Goal: Navigation & Orientation: Find specific page/section

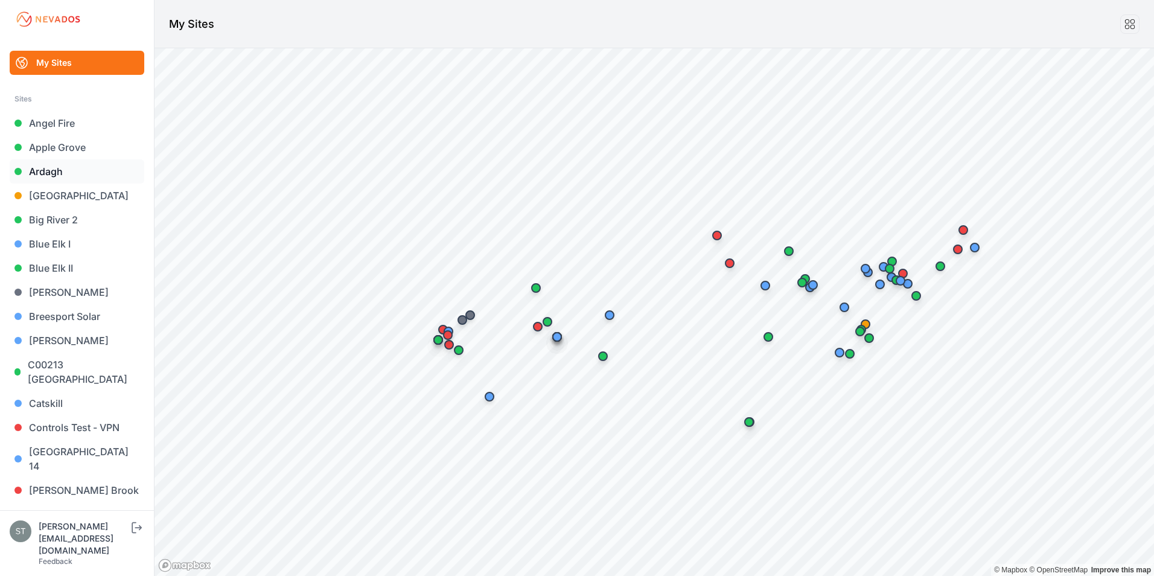
click at [40, 171] on link "Ardagh" at bounding box center [77, 171] width 135 height 24
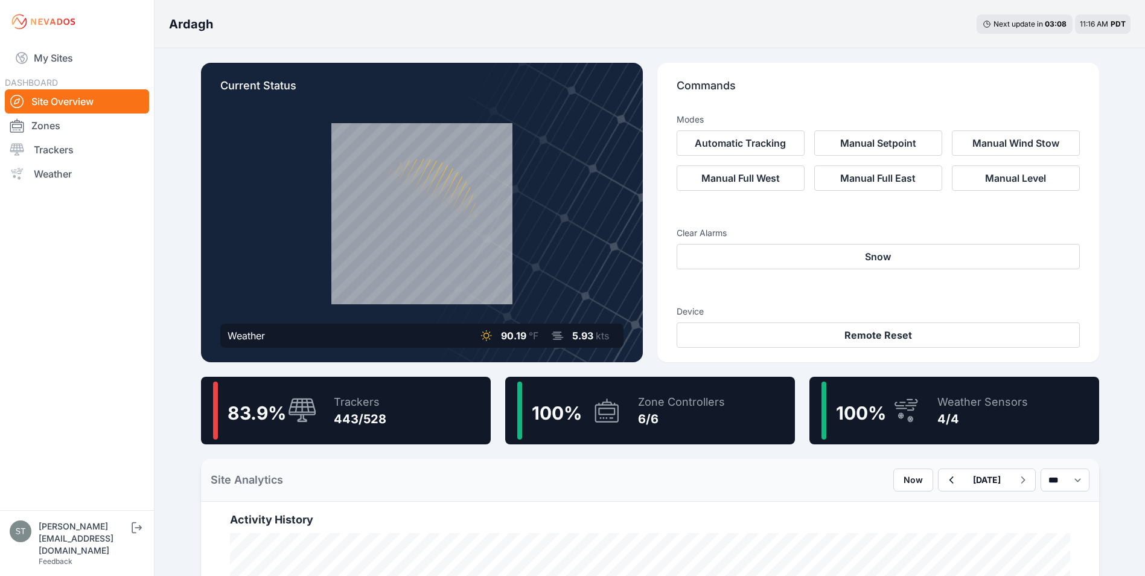
click at [639, 415] on div "6/6" at bounding box center [681, 418] width 87 height 17
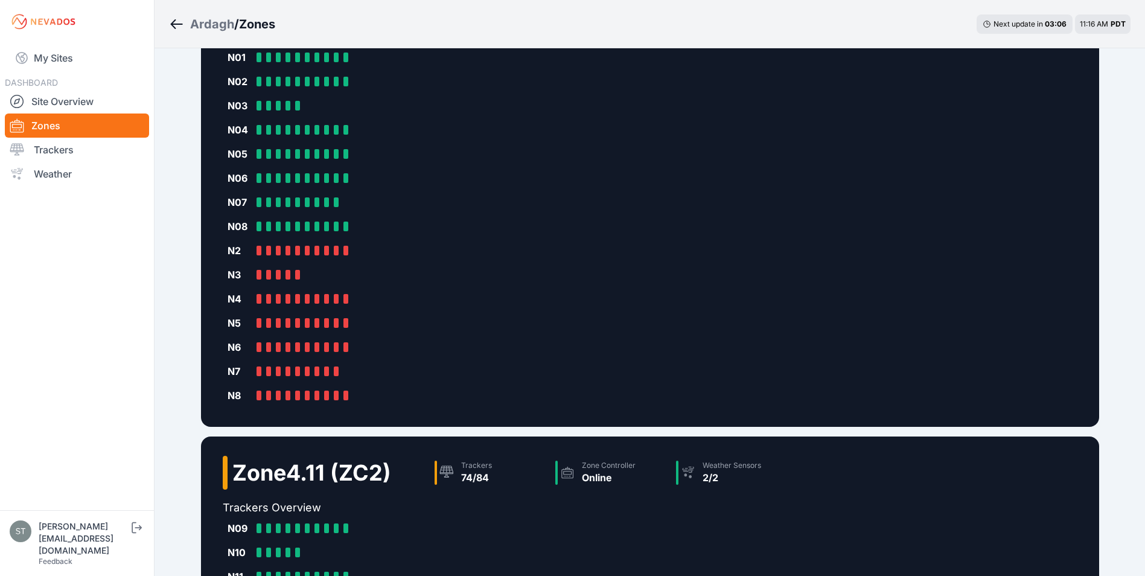
scroll to position [121, 0]
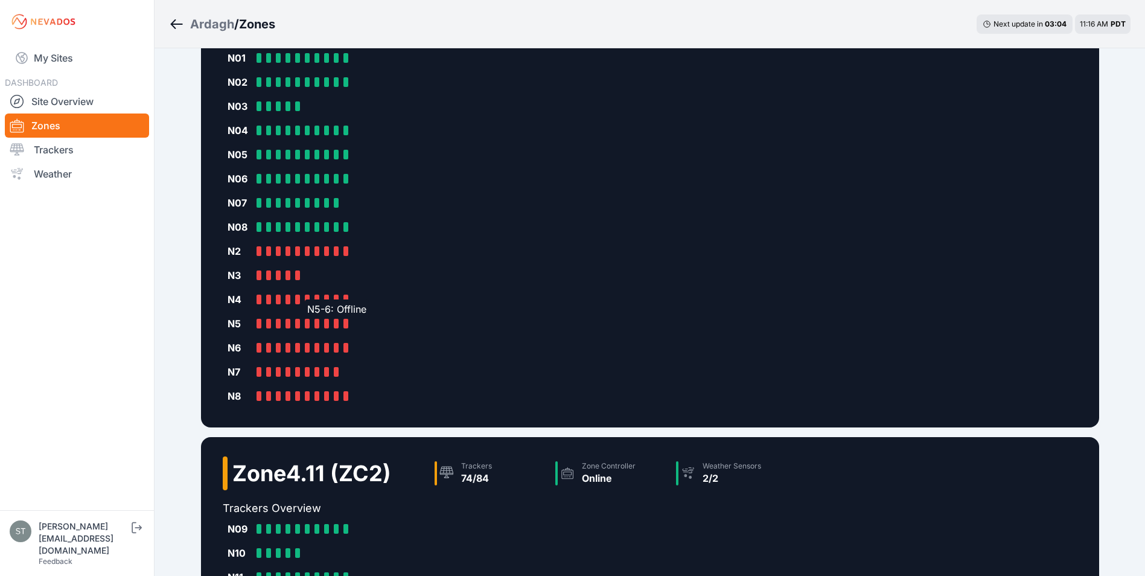
click at [307, 324] on div at bounding box center [307, 324] width 5 height 10
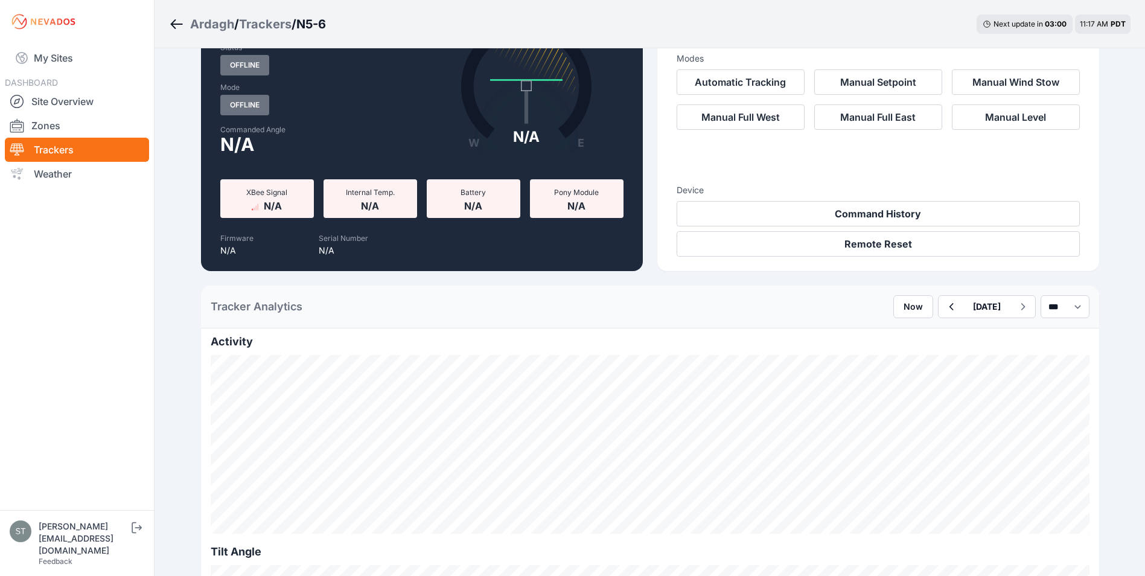
scroll to position [60, 0]
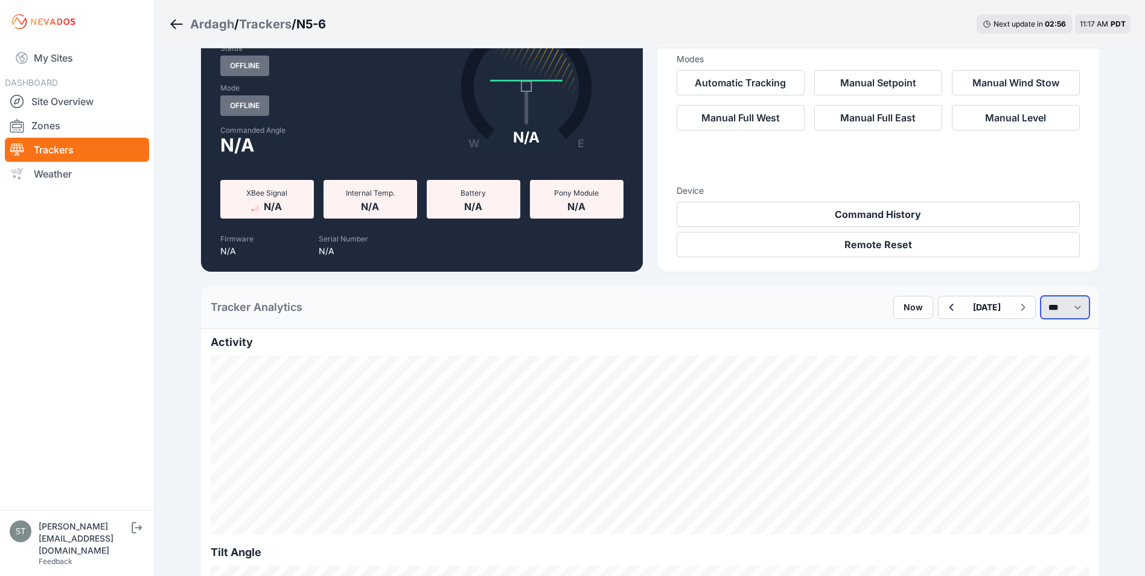
click at [1054, 312] on select "*** **** *****" at bounding box center [1065, 307] width 49 height 23
click at [1041, 296] on select "*** **** *****" at bounding box center [1065, 307] width 49 height 23
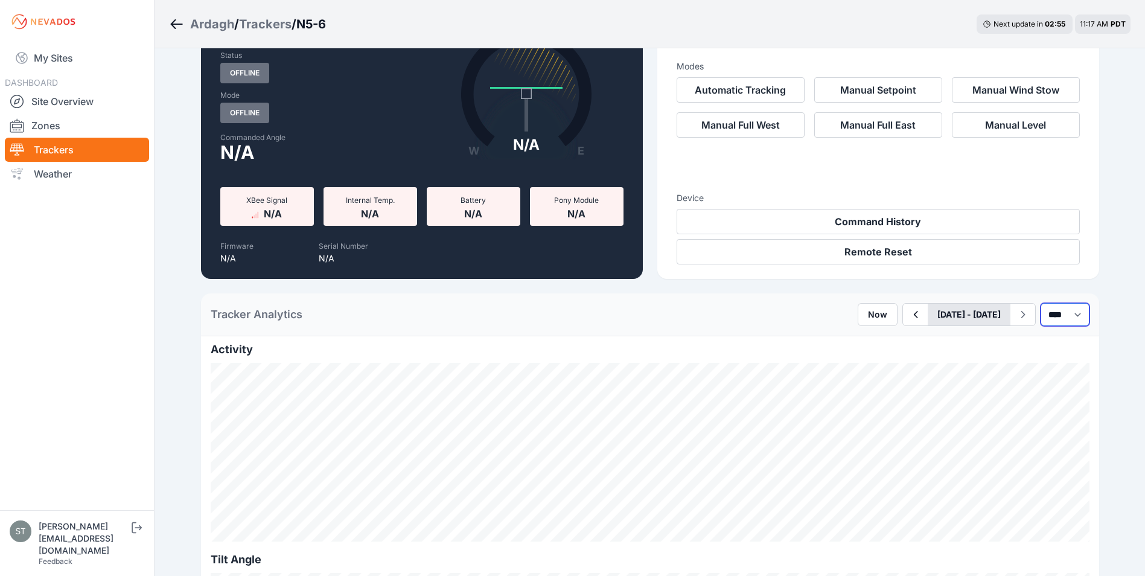
scroll to position [121, 0]
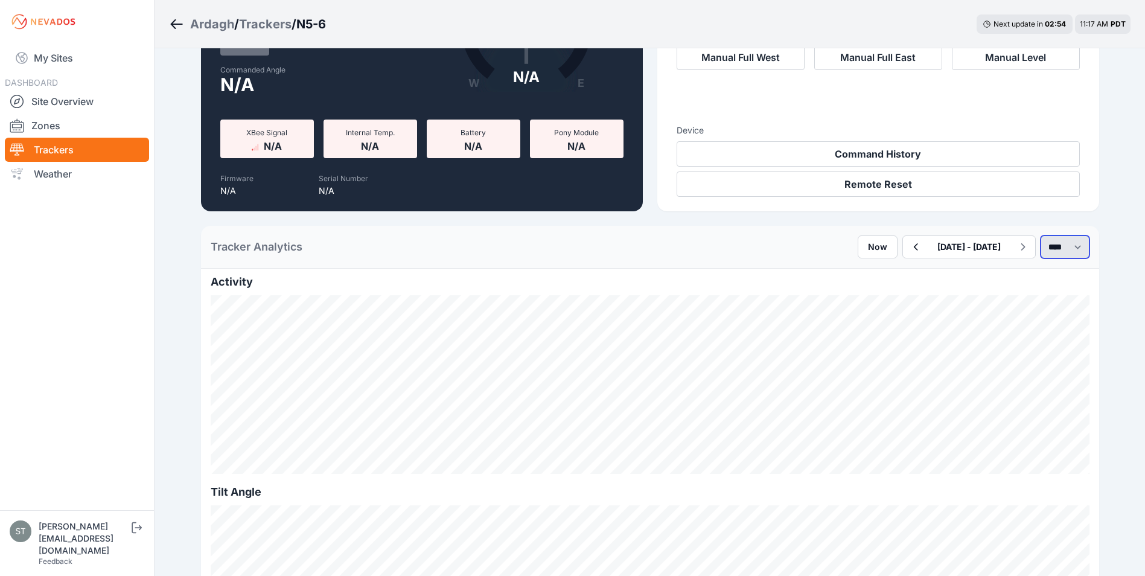
click at [1052, 246] on select "*** **** *****" at bounding box center [1065, 246] width 49 height 23
click at [1041, 235] on select "*** **** *****" at bounding box center [1065, 246] width 49 height 23
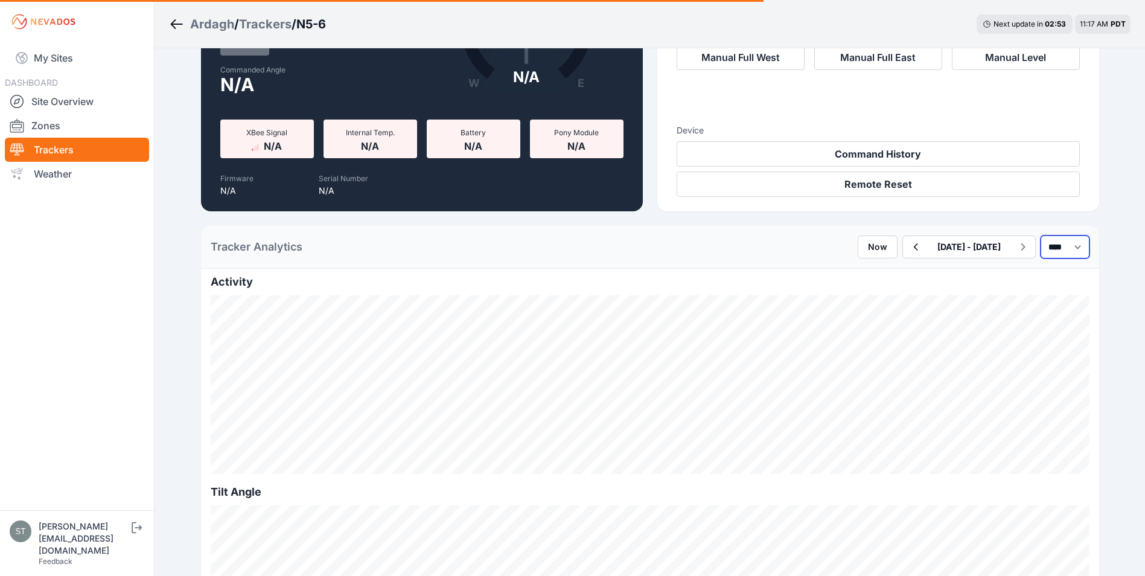
select select "*******"
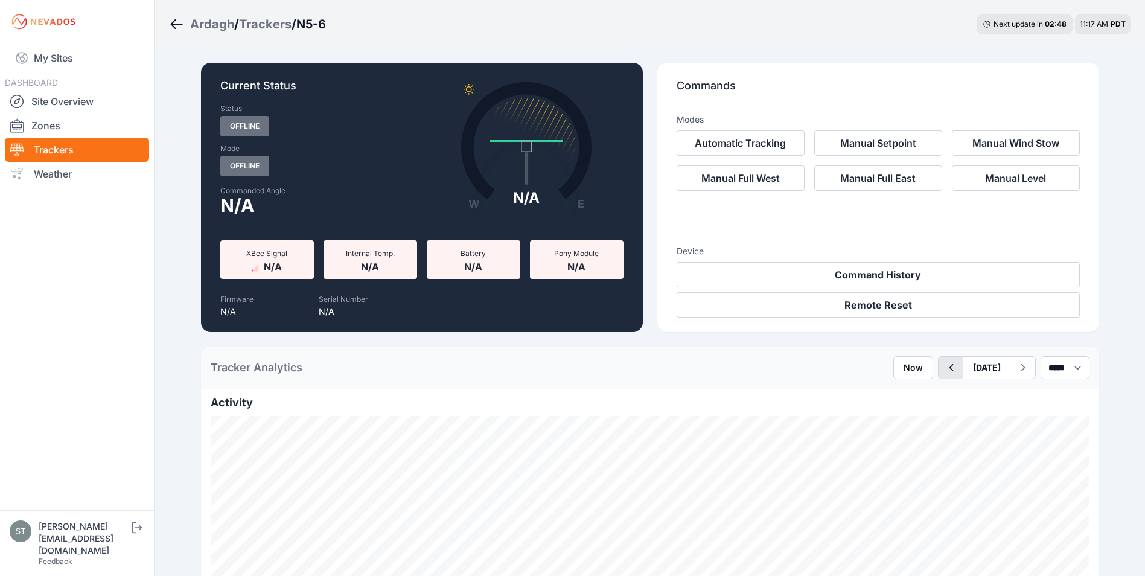
click at [944, 367] on icon "button" at bounding box center [951, 367] width 15 height 14
click at [944, 369] on icon "button" at bounding box center [951, 367] width 15 height 14
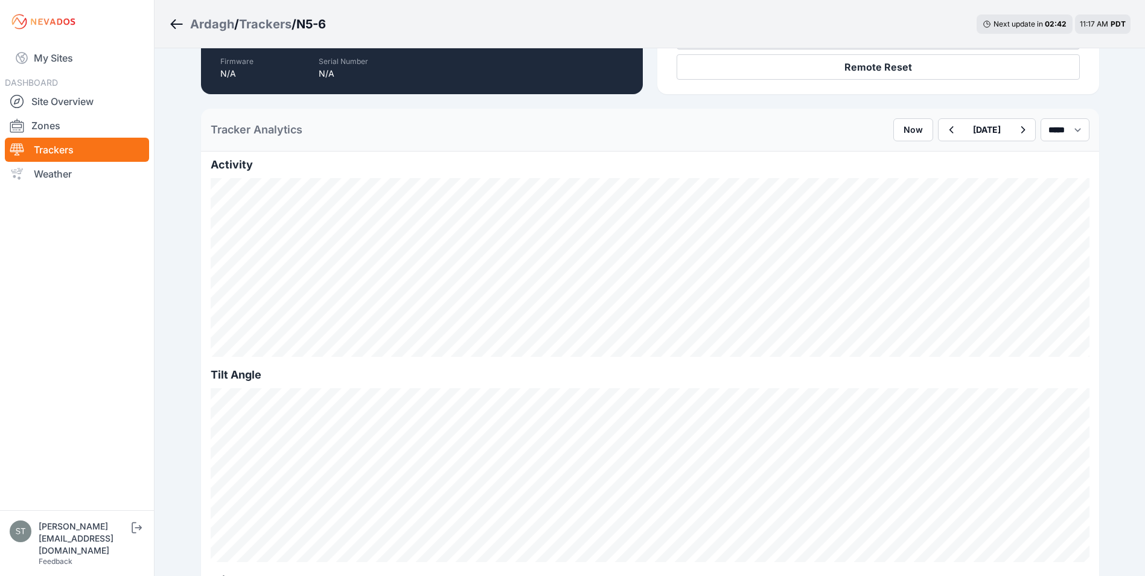
scroll to position [241, 0]
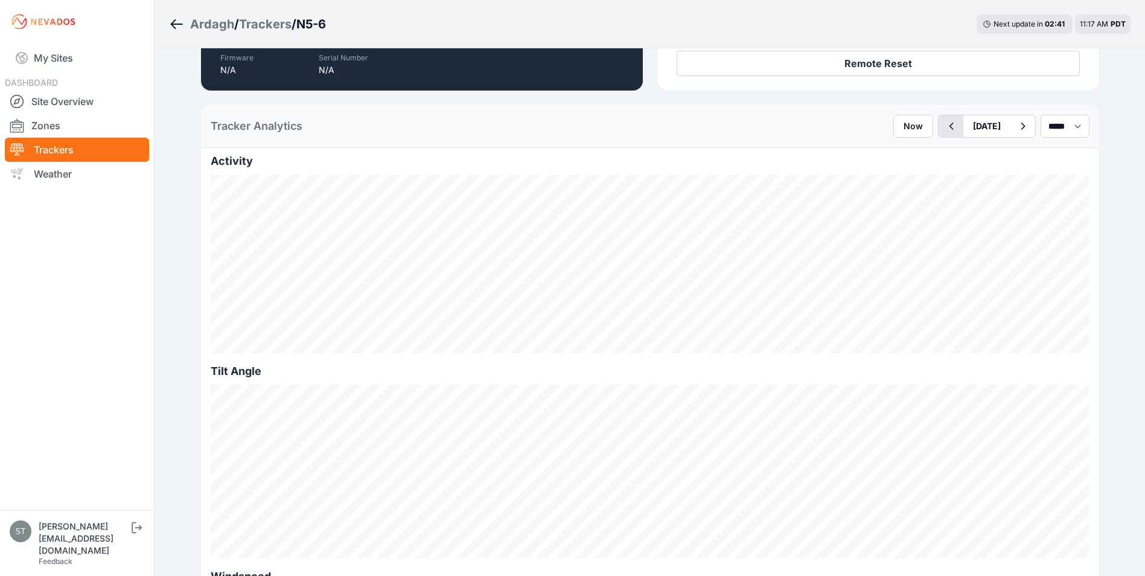
click at [944, 123] on icon "button" at bounding box center [951, 126] width 15 height 14
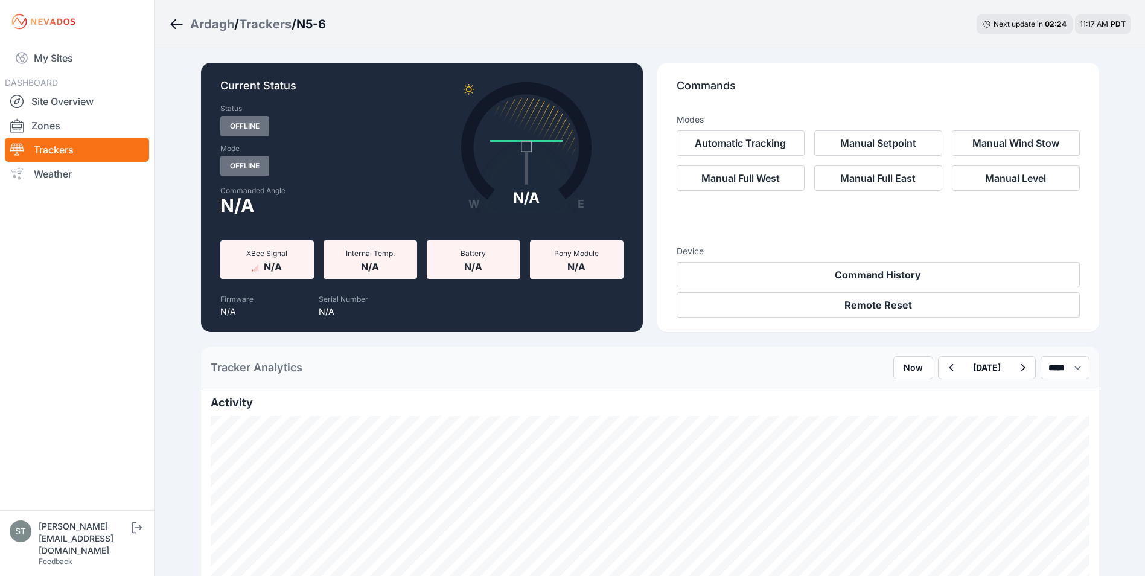
drag, startPoint x: 277, startPoint y: 22, endPoint x: 357, endPoint y: 260, distance: 251.0
click at [277, 22] on div "Trackers" at bounding box center [265, 24] width 53 height 17
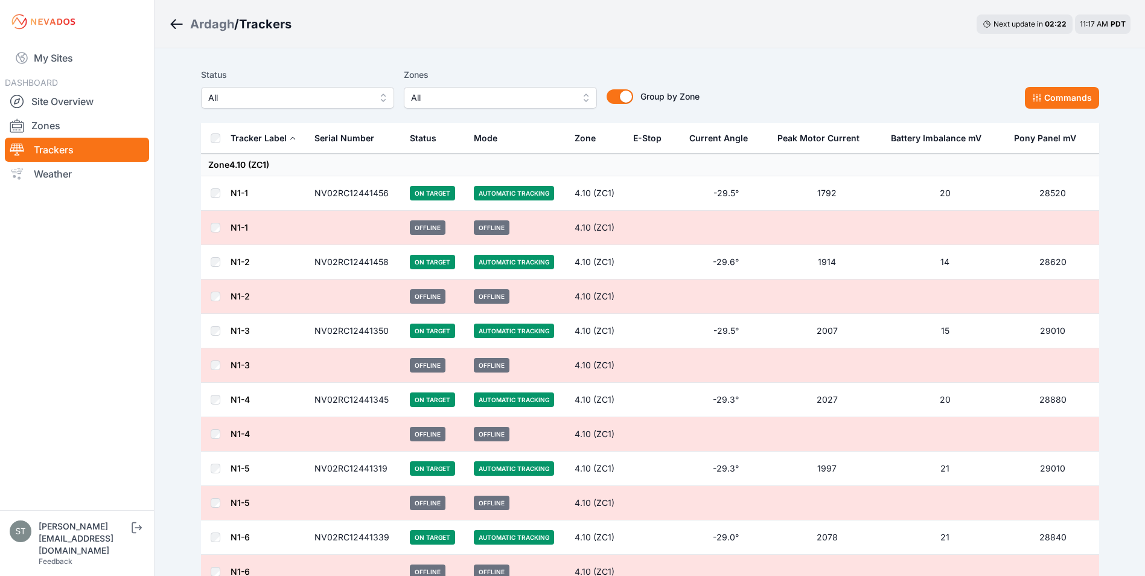
click at [444, 98] on span "All" at bounding box center [492, 98] width 162 height 14
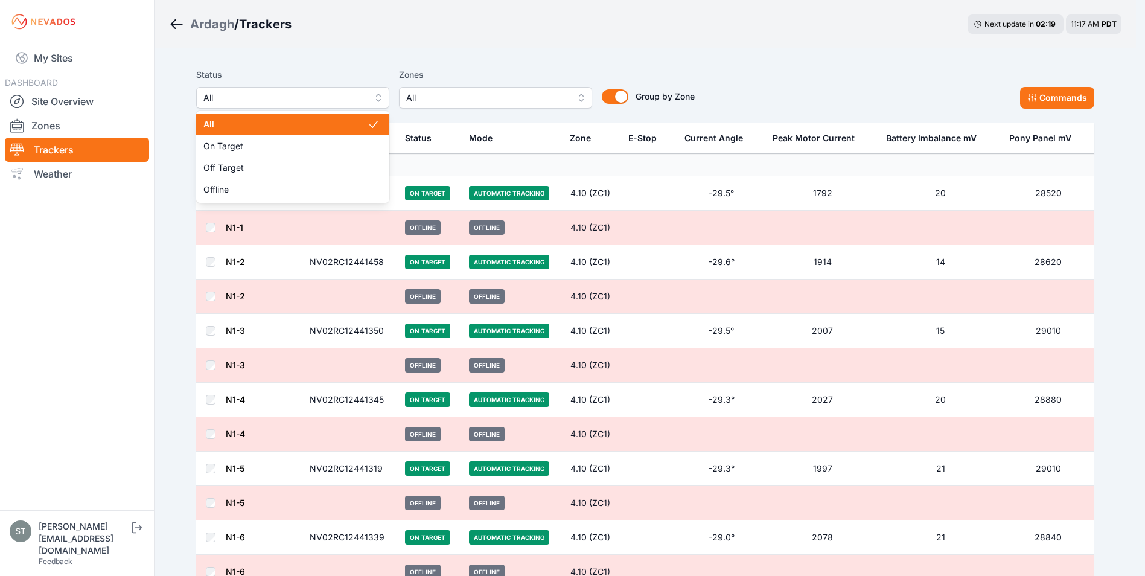
click at [283, 97] on span "All" at bounding box center [284, 98] width 162 height 14
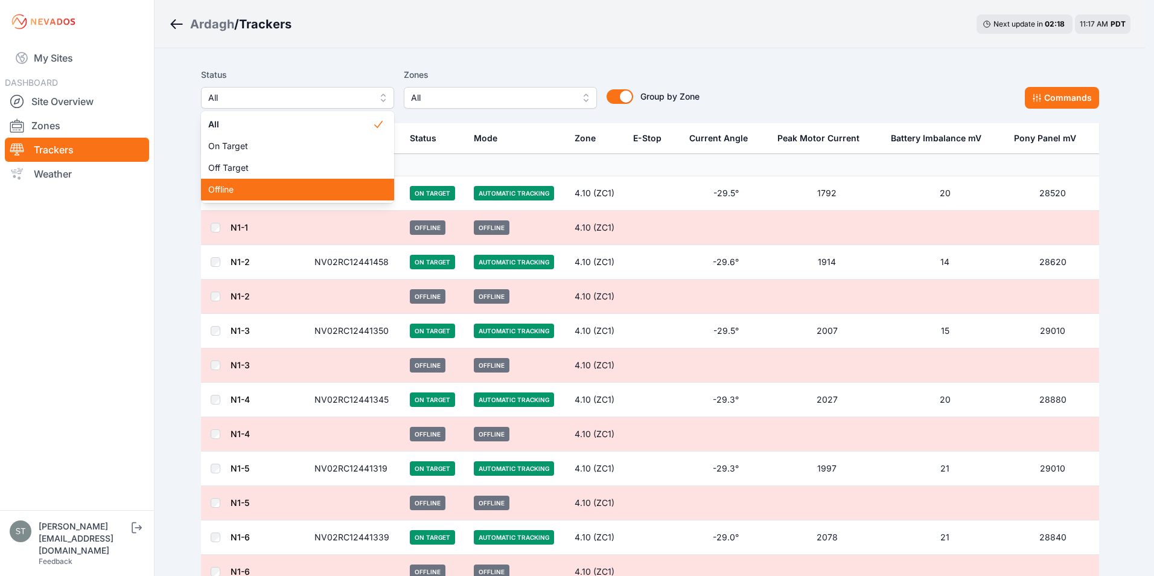
click at [231, 185] on span "Offline" at bounding box center [290, 190] width 164 height 12
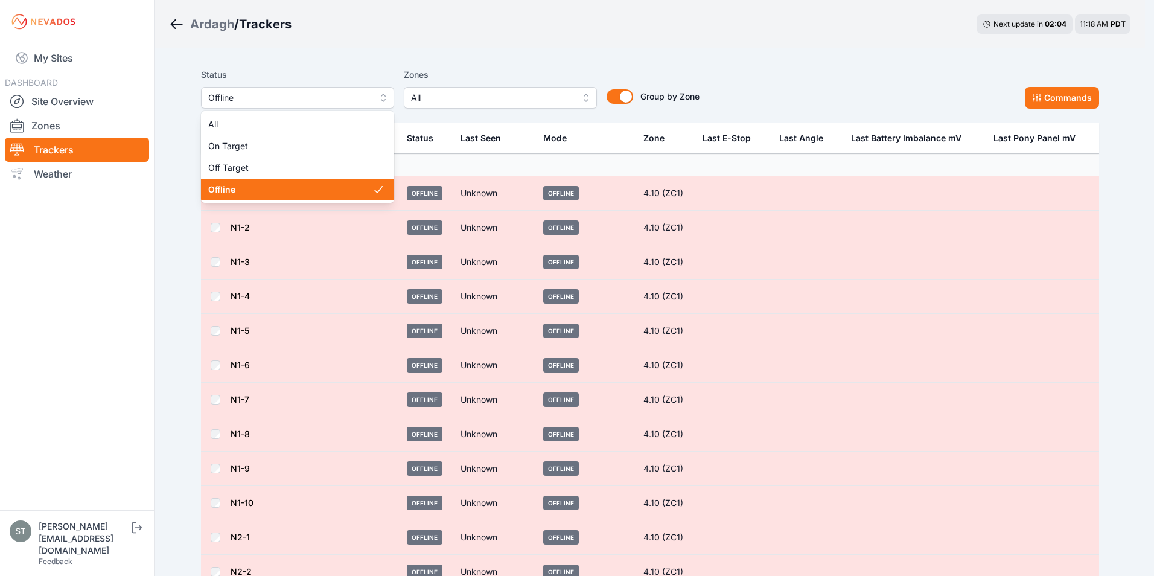
click at [274, 98] on span "Offline" at bounding box center [289, 98] width 162 height 14
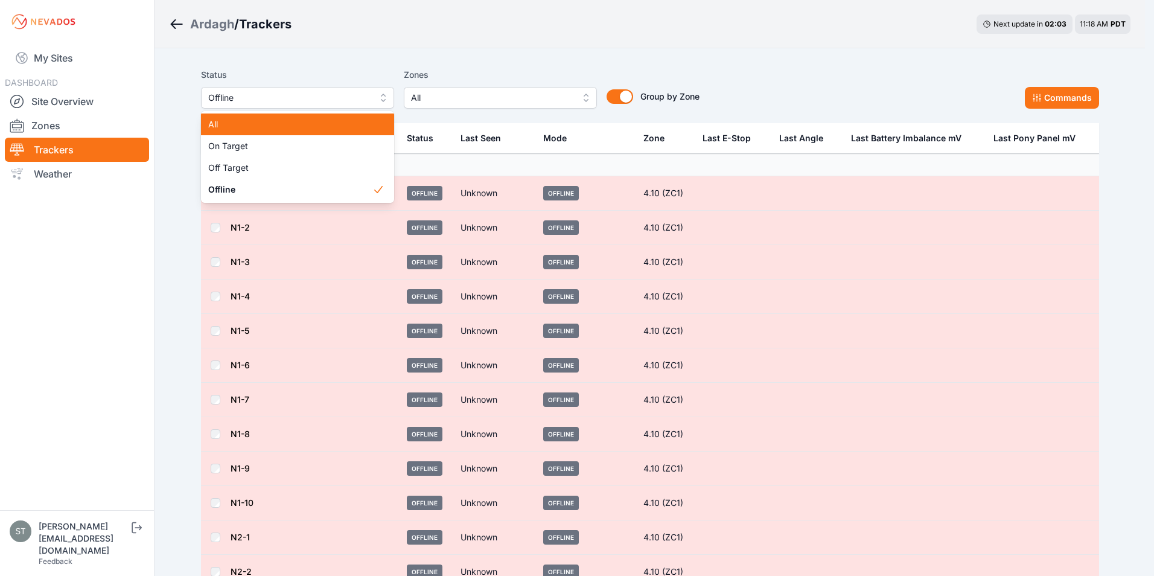
click at [238, 118] on div "All" at bounding box center [297, 124] width 193 height 22
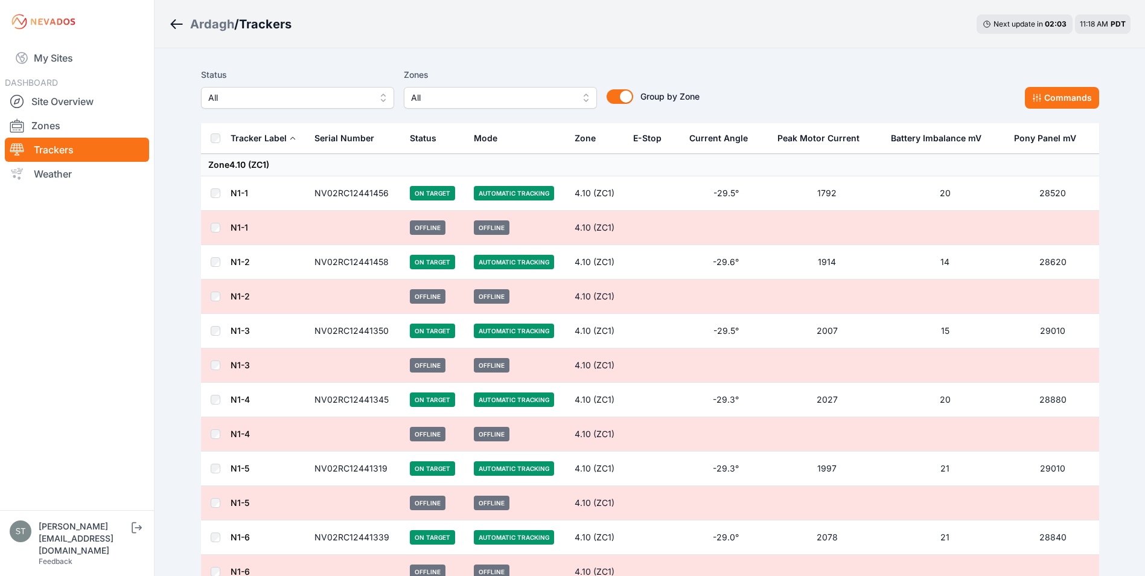
click at [470, 100] on span "All" at bounding box center [492, 98] width 162 height 14
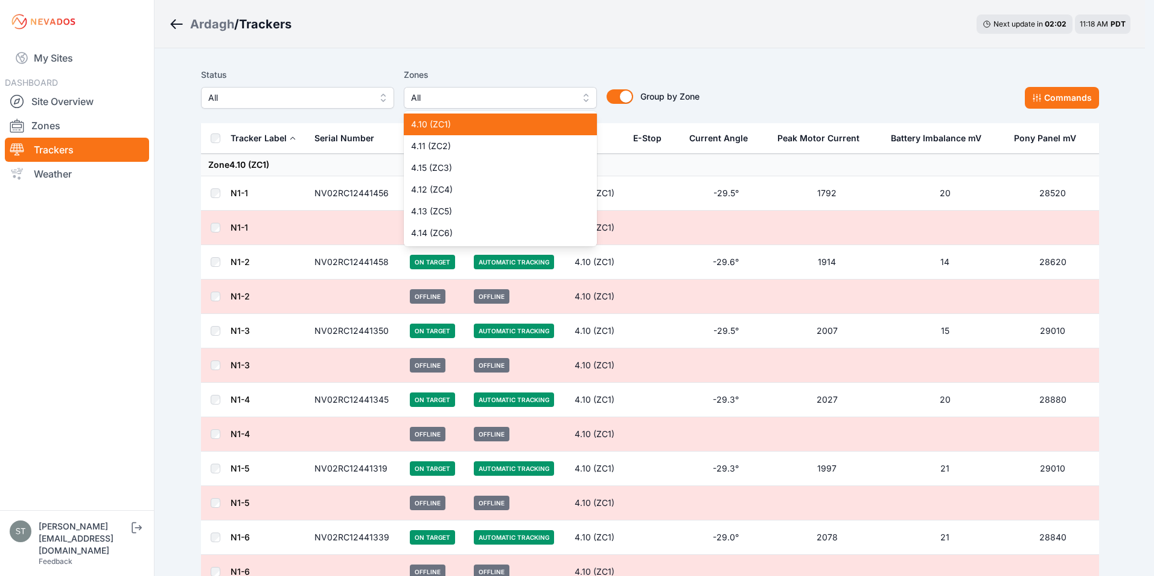
click at [435, 123] on span "4.10 (ZC1)" at bounding box center [493, 124] width 164 height 12
click at [813, 66] on div "Status All Zones 4.10 (ZC1) 4.10 (ZC1) 4.11 (ZC2) 4.15 (ZC3) 4.12 (ZC4) 4.13 (Z…" at bounding box center [650, 93] width 898 height 60
click at [545, 101] on span "4.10 (ZC1)" at bounding box center [487, 98] width 162 height 14
click at [474, 122] on span "4.10 (ZC1)" at bounding box center [493, 124] width 164 height 12
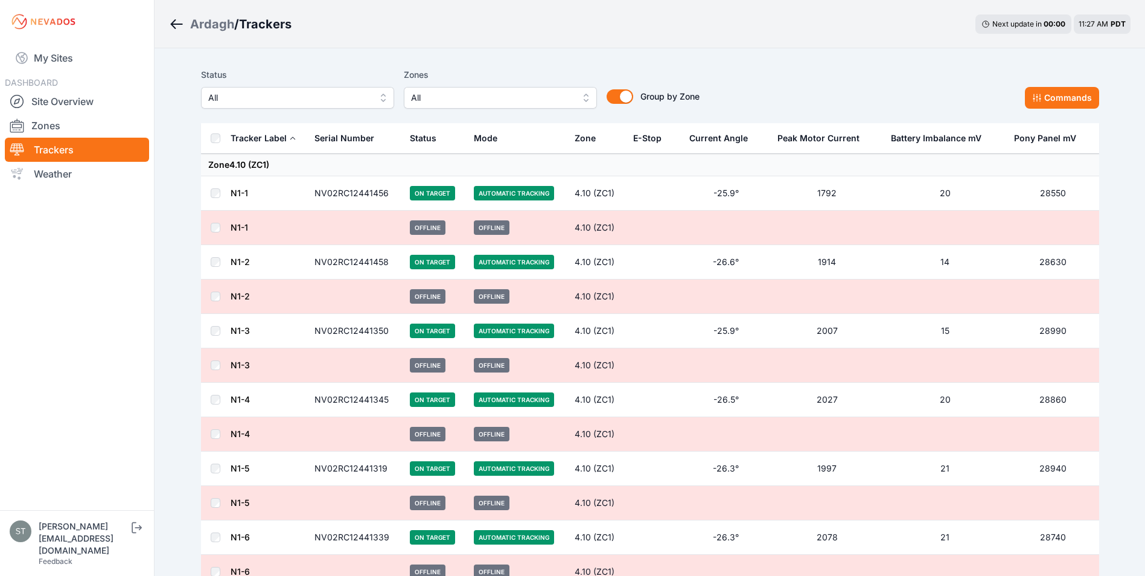
click at [276, 94] on span "All" at bounding box center [289, 98] width 162 height 14
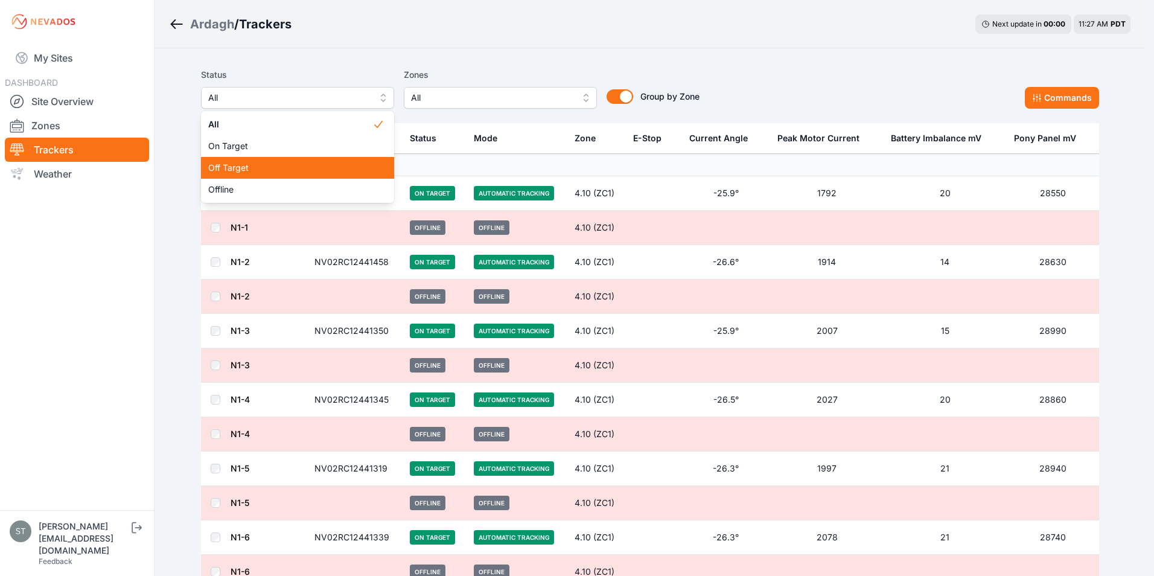
click at [222, 166] on span "Off Target" at bounding box center [290, 168] width 164 height 12
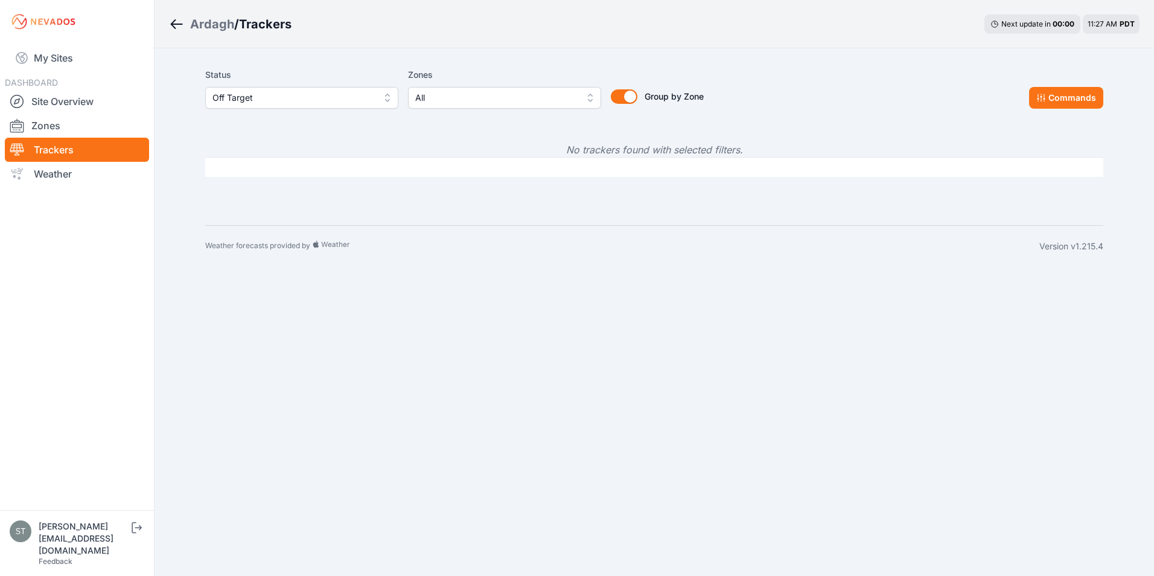
click at [267, 98] on span "Off Target" at bounding box center [293, 98] width 162 height 14
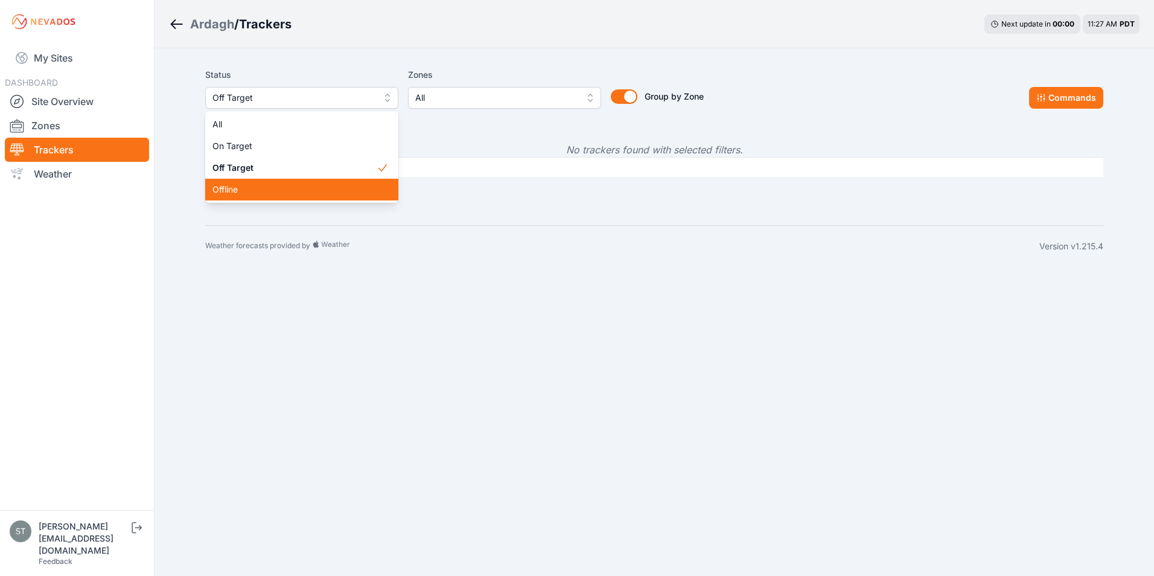
click at [235, 188] on span "Offline" at bounding box center [294, 190] width 164 height 12
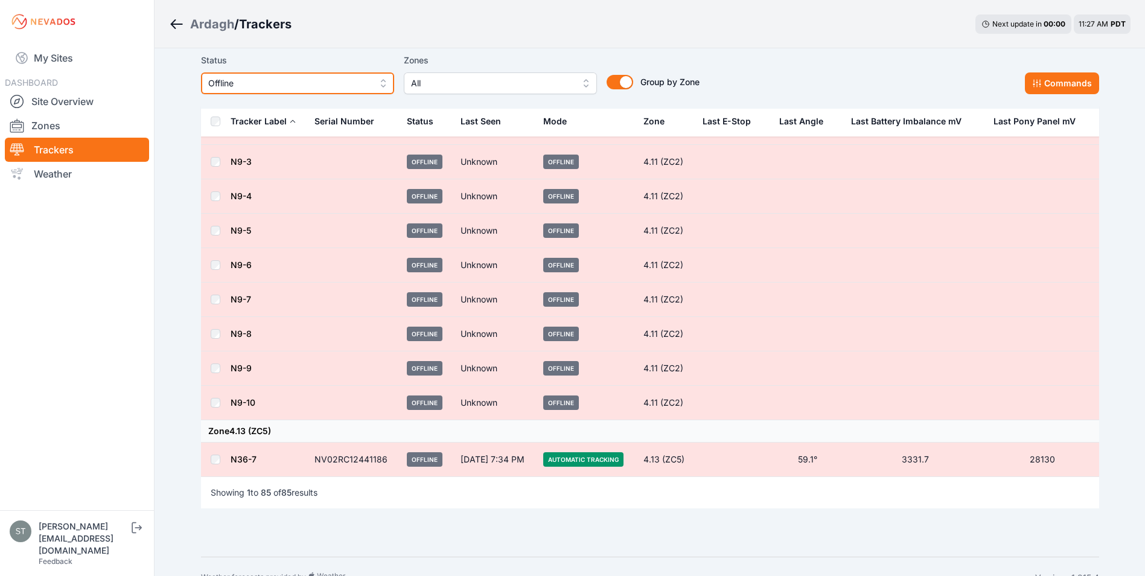
scroll to position [2691, 0]
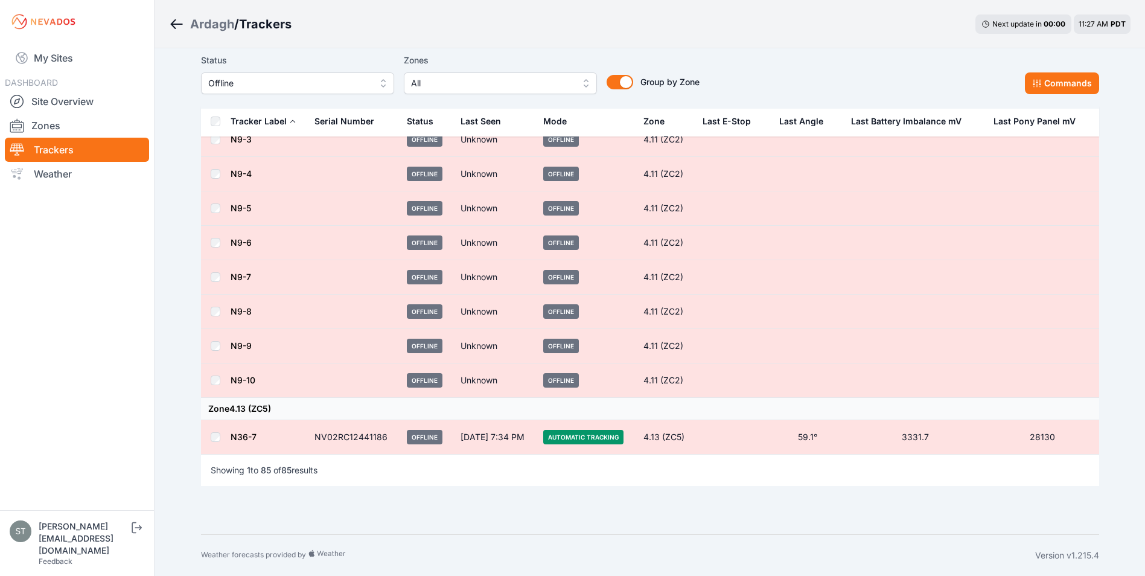
click at [238, 436] on link "N36-7" at bounding box center [244, 437] width 26 height 10
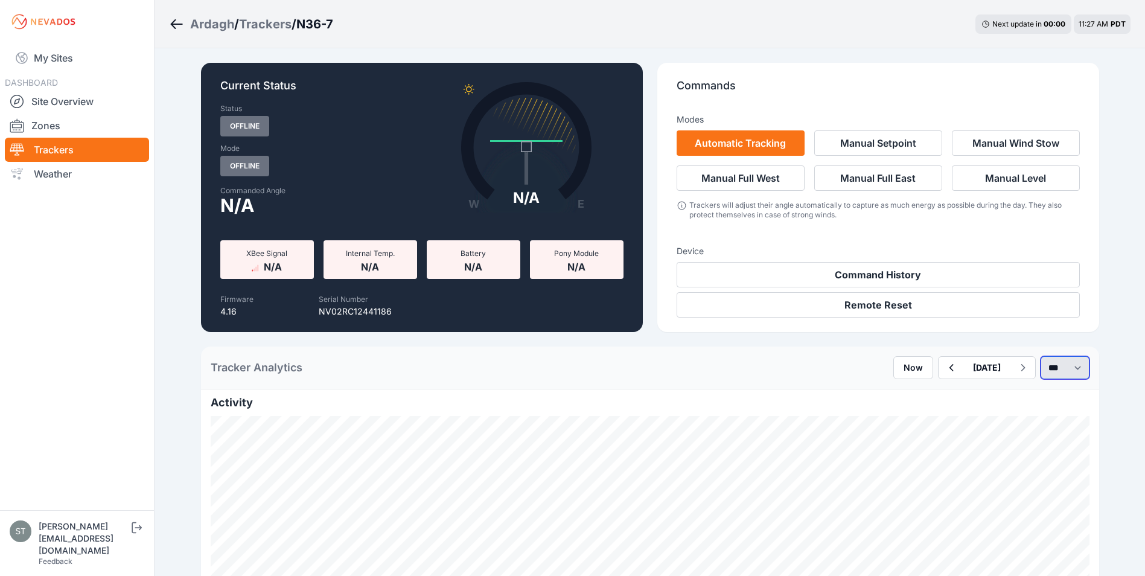
click at [1053, 366] on select "*** **** *****" at bounding box center [1065, 367] width 49 height 23
click at [1041, 356] on select "*** **** *****" at bounding box center [1065, 367] width 49 height 23
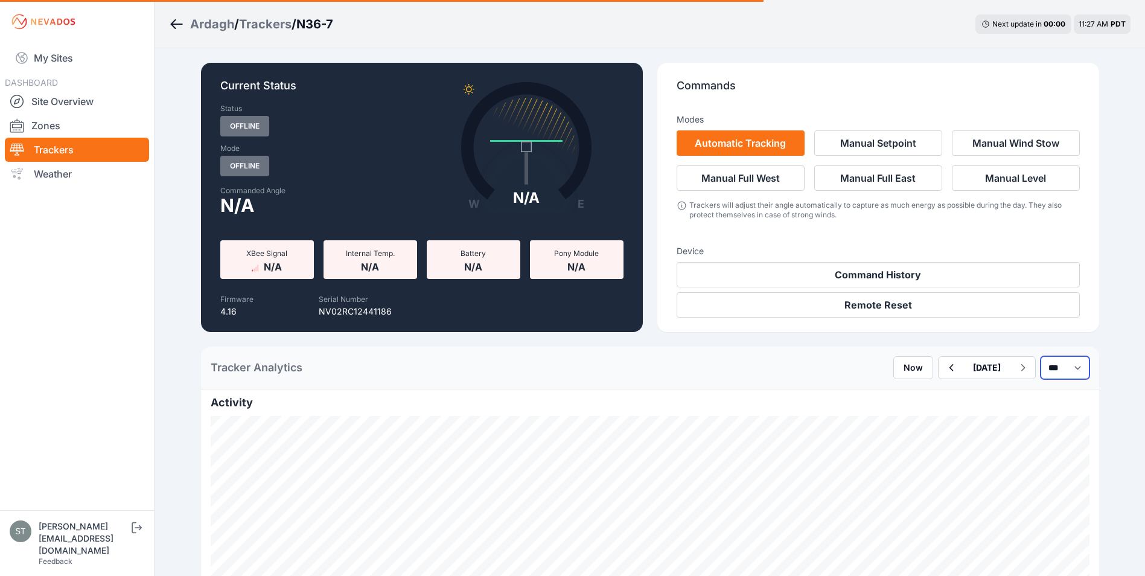
select select "*******"
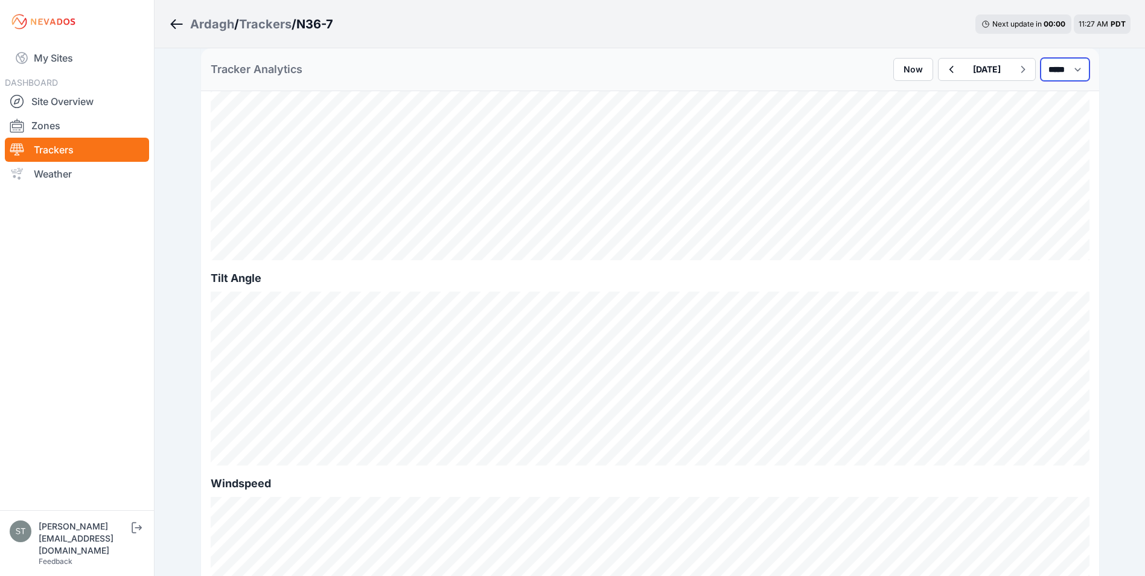
scroll to position [302, 0]
click at [944, 74] on icon "button" at bounding box center [951, 69] width 15 height 14
click at [944, 65] on icon "button" at bounding box center [951, 69] width 15 height 14
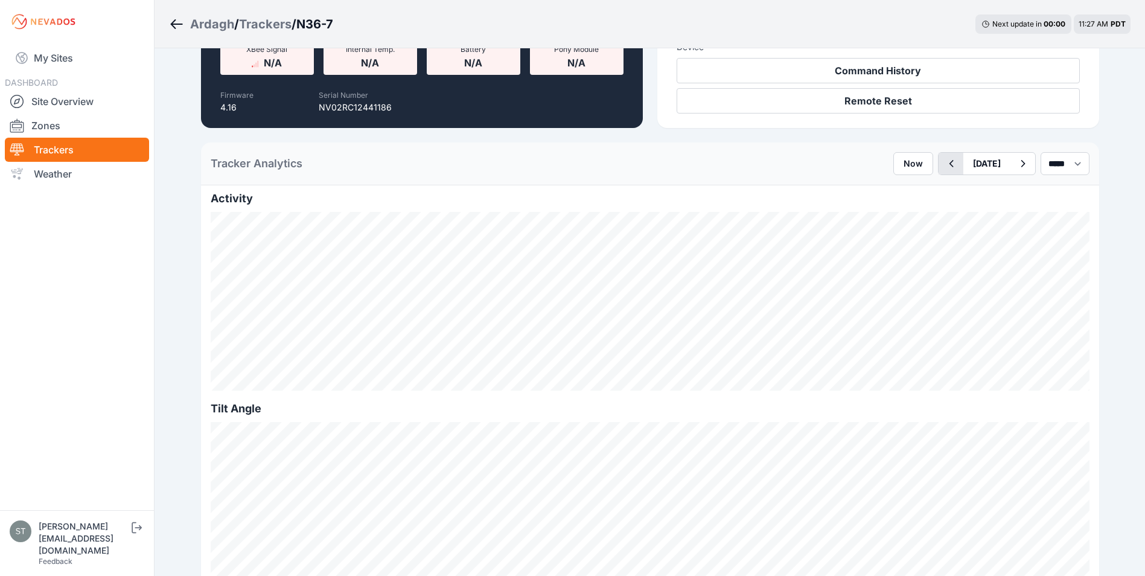
scroll to position [241, 0]
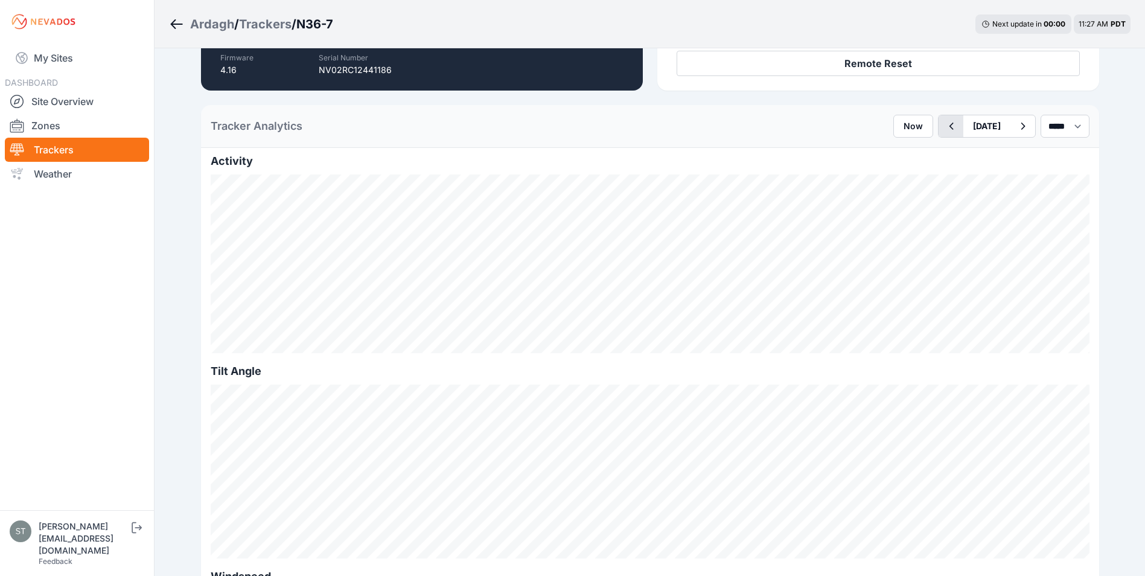
click at [944, 130] on icon "button" at bounding box center [951, 126] width 15 height 14
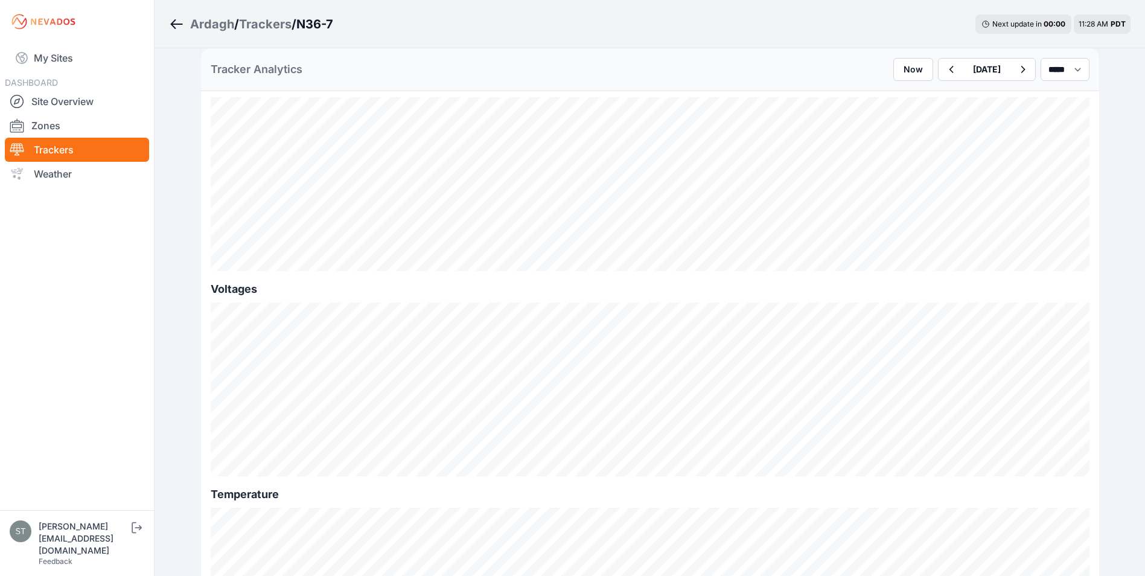
scroll to position [1147, 0]
click at [59, 59] on link "My Sites" at bounding box center [77, 57] width 144 height 29
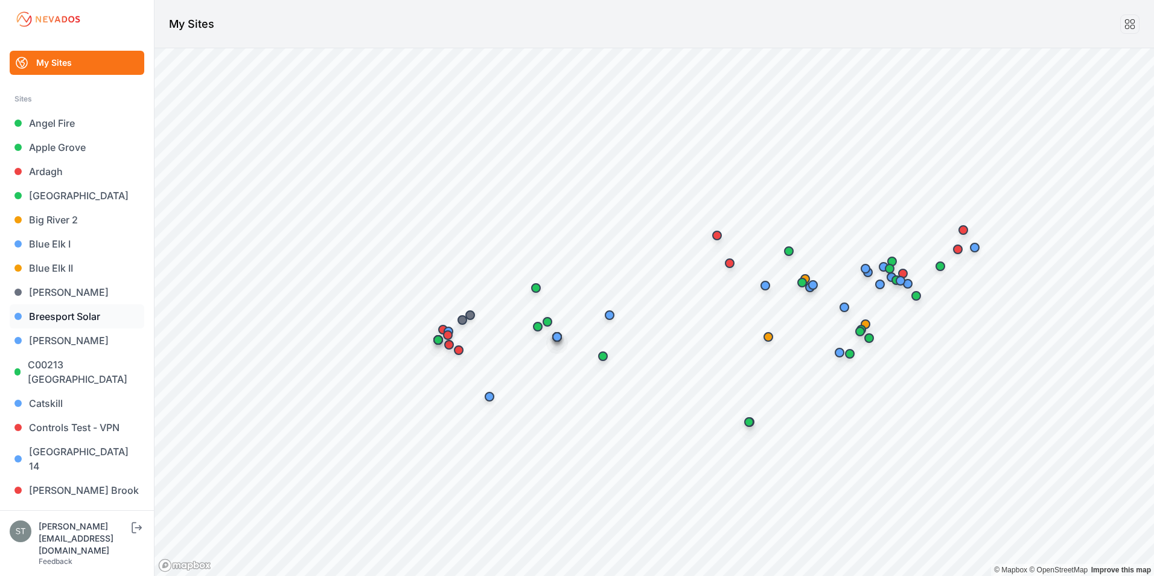
click at [59, 319] on link "Breesport Solar" at bounding box center [77, 316] width 135 height 24
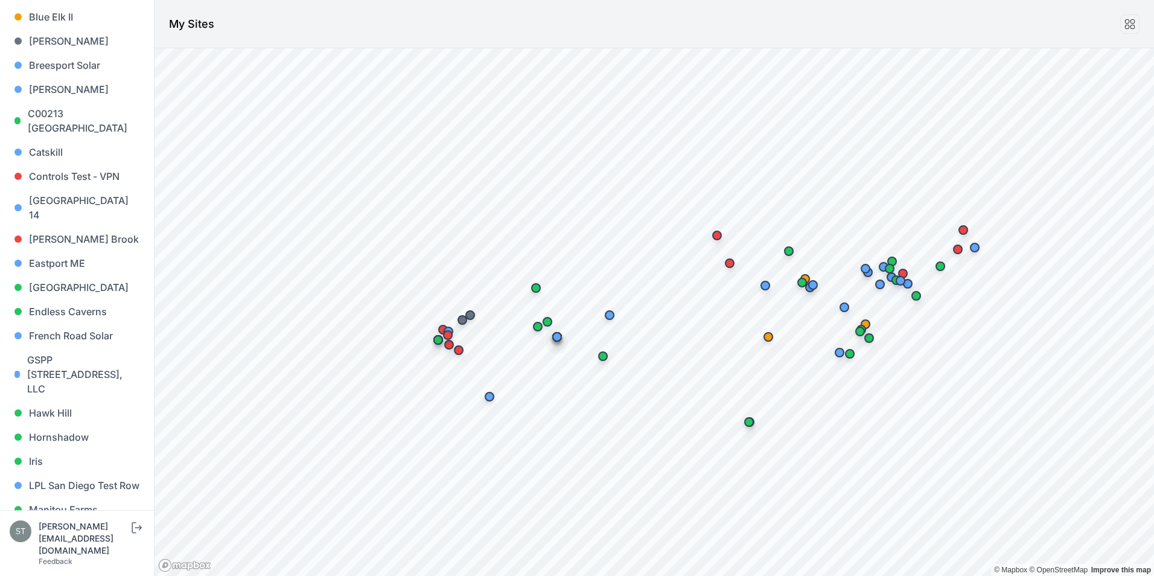
scroll to position [248, 0]
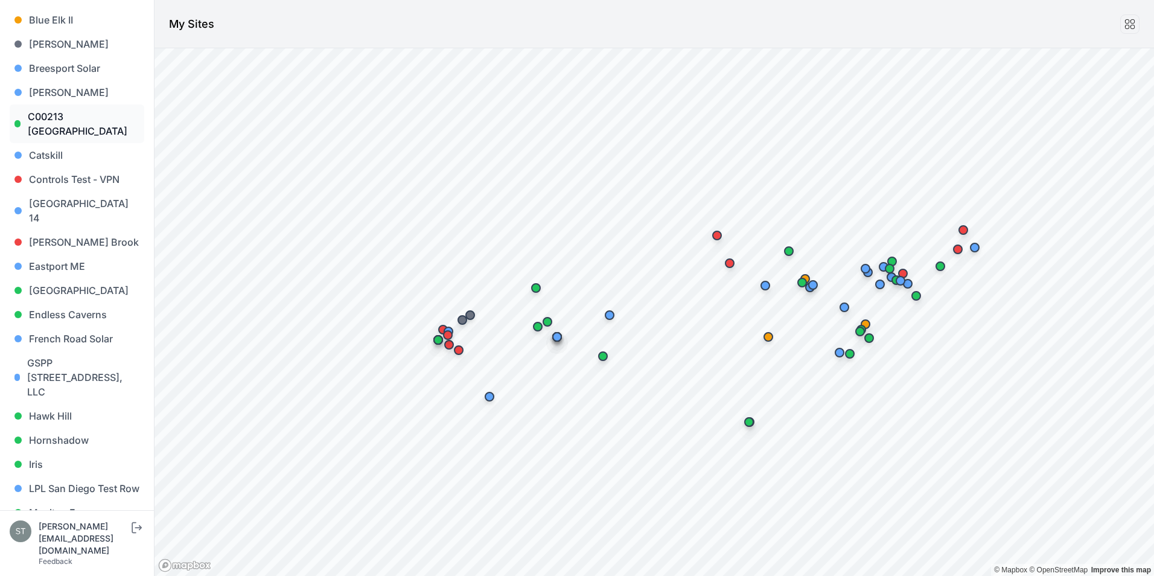
click at [59, 119] on link "C00213 [GEOGRAPHIC_DATA]" at bounding box center [77, 123] width 135 height 39
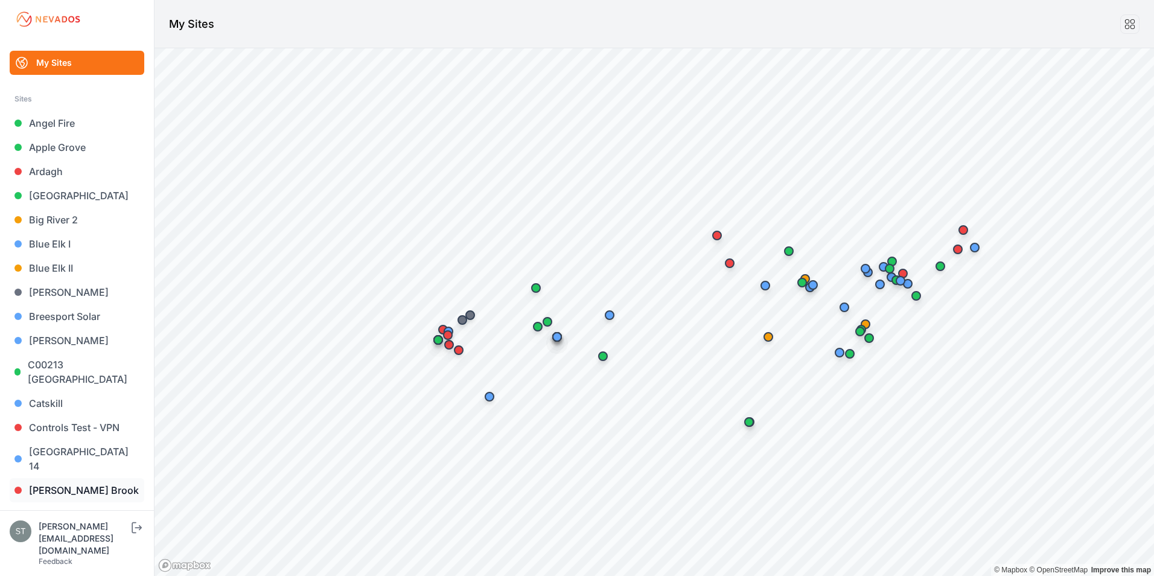
click at [61, 478] on link "[PERSON_NAME] Brook" at bounding box center [77, 490] width 135 height 24
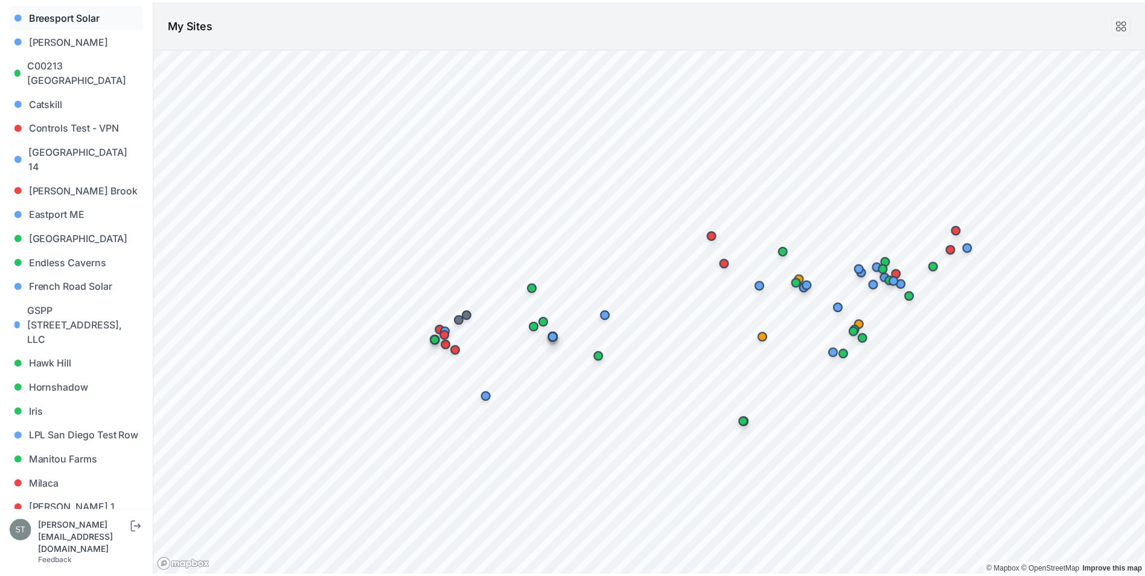
scroll to position [302, 0]
click at [63, 225] on link "[GEOGRAPHIC_DATA]" at bounding box center [77, 237] width 135 height 24
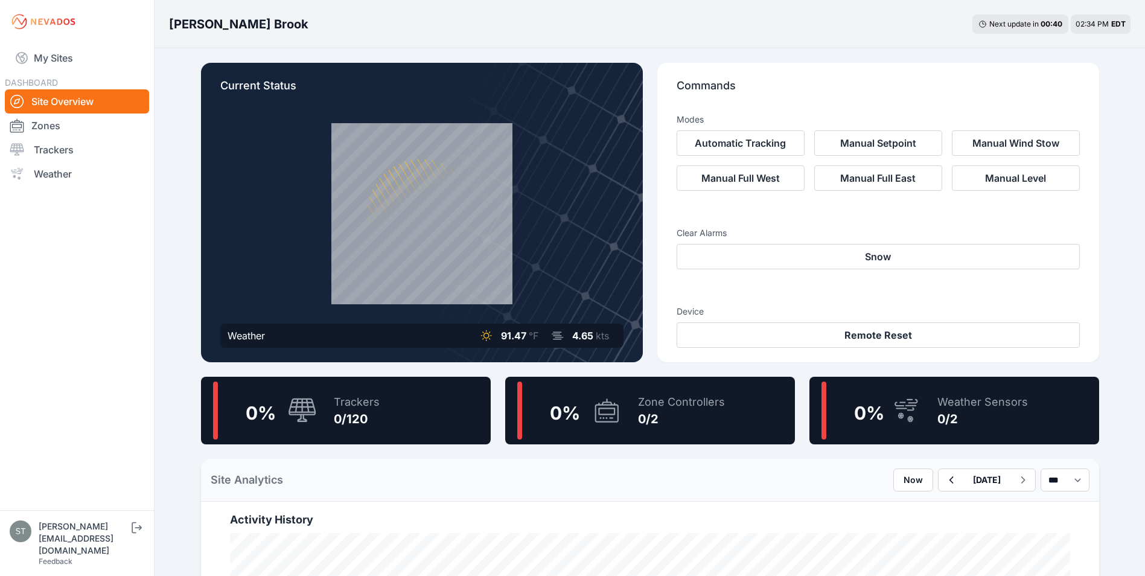
click at [373, 415] on div "0/120" at bounding box center [357, 418] width 46 height 17
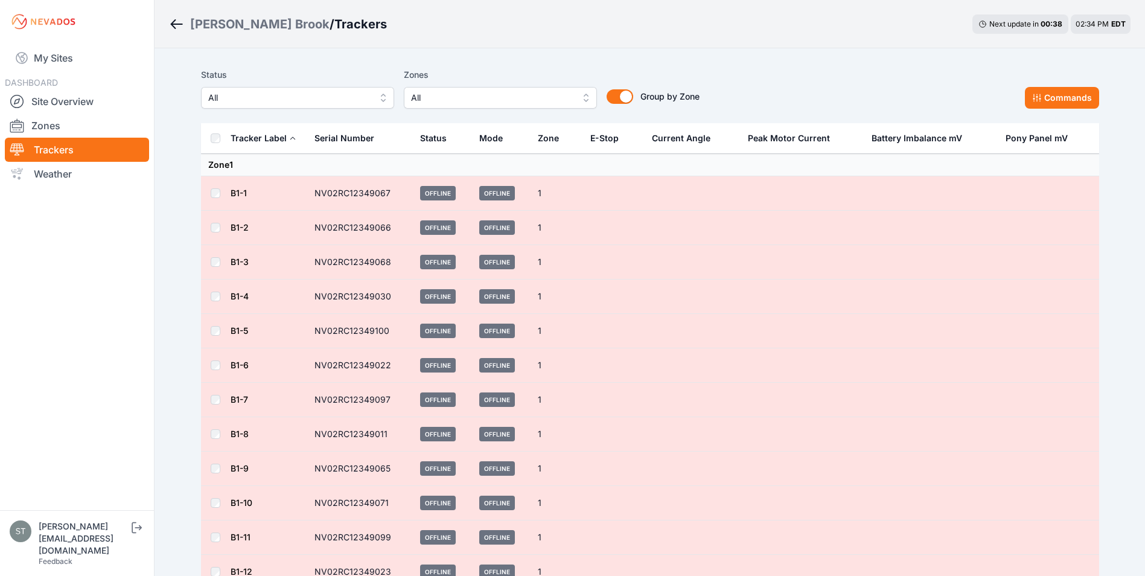
click at [231, 192] on link "B1-1" at bounding box center [239, 193] width 16 height 10
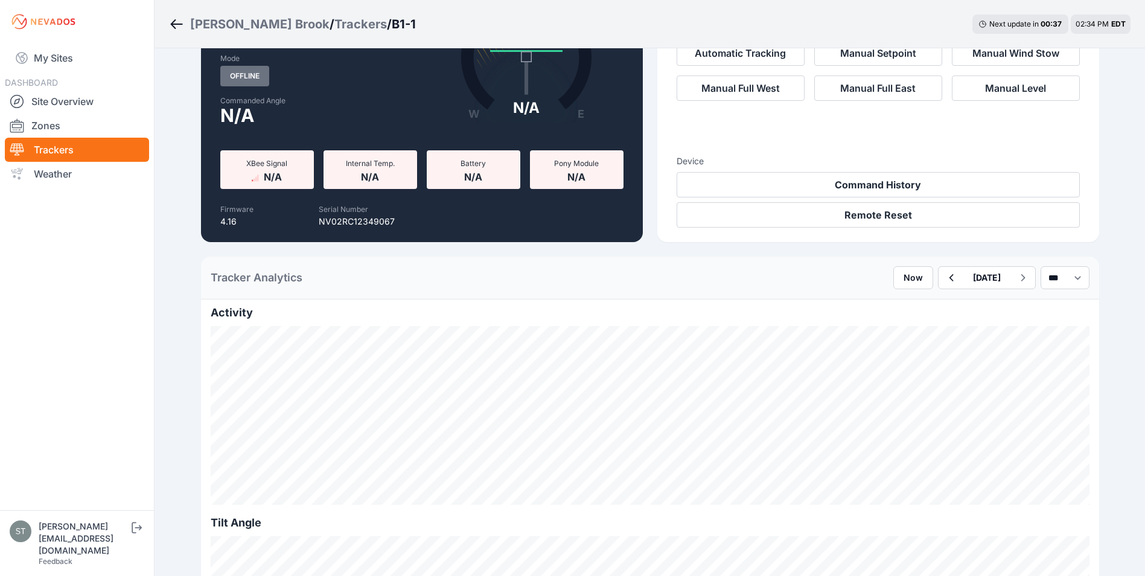
scroll to position [241, 0]
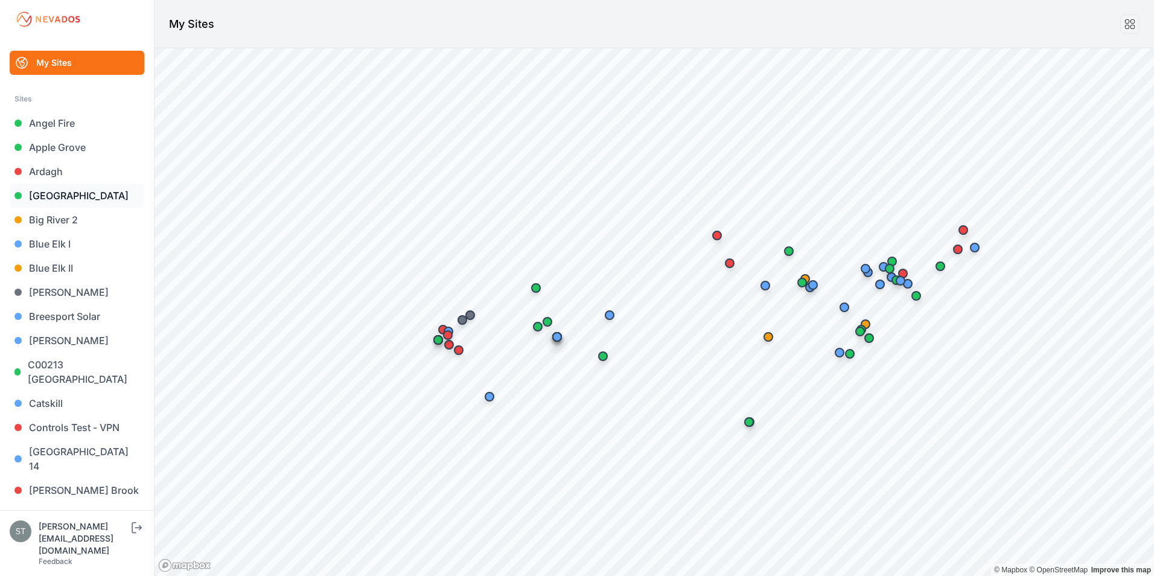
click at [36, 193] on link "[GEOGRAPHIC_DATA]" at bounding box center [77, 196] width 135 height 24
